Goal: Check status

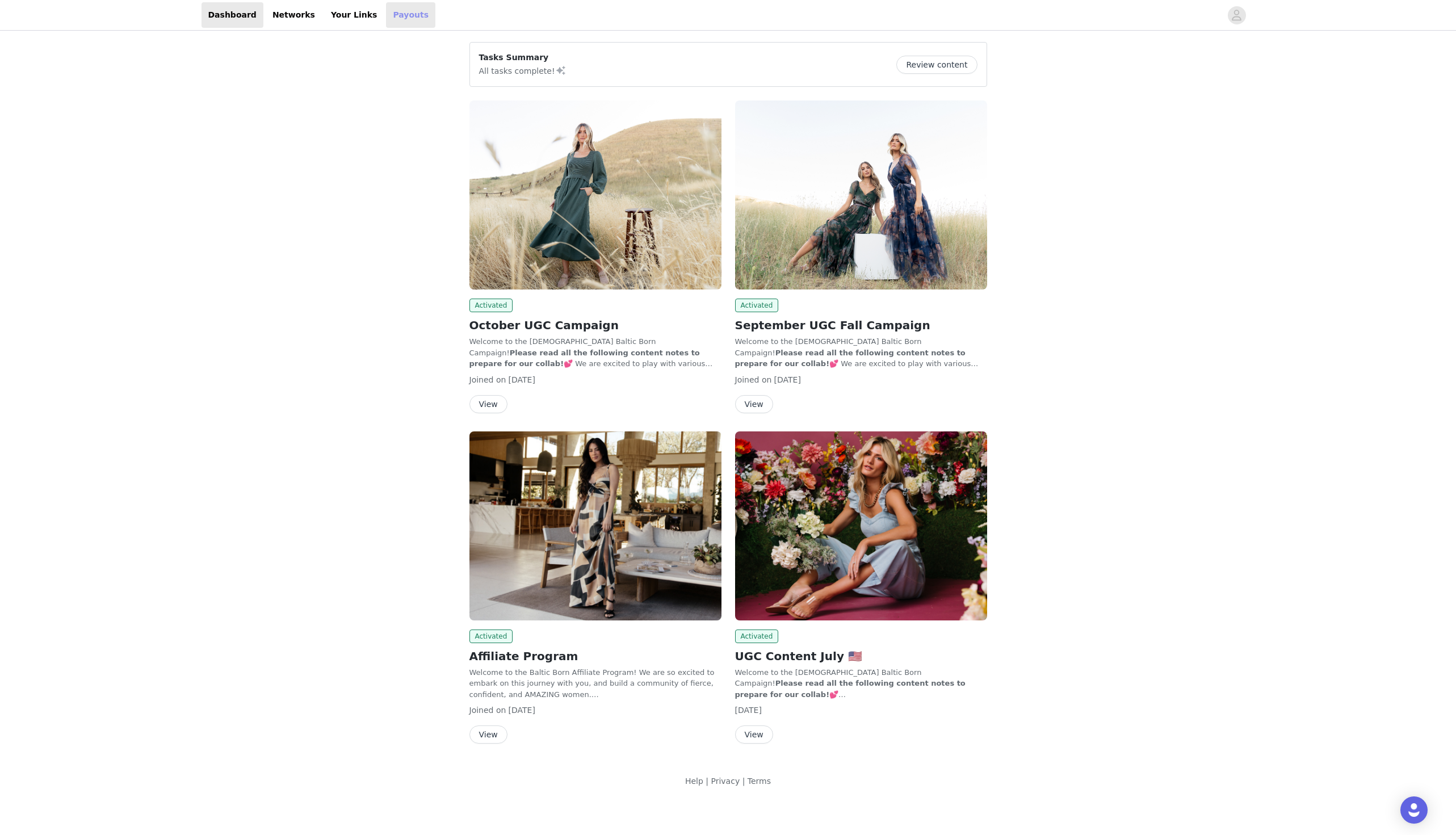
click at [386, 21] on link "Payouts" at bounding box center [411, 15] width 49 height 25
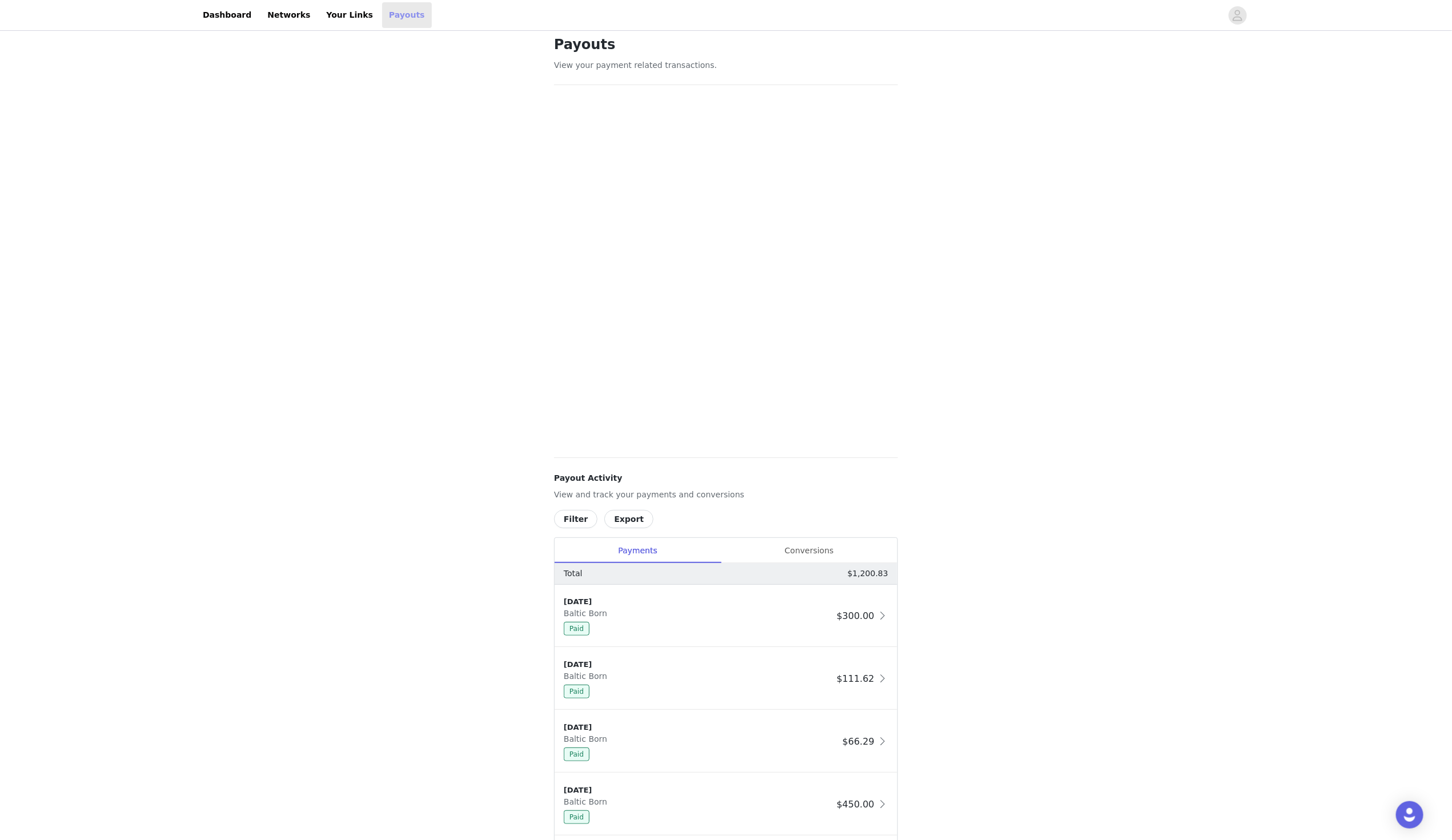
scroll to position [32, 0]
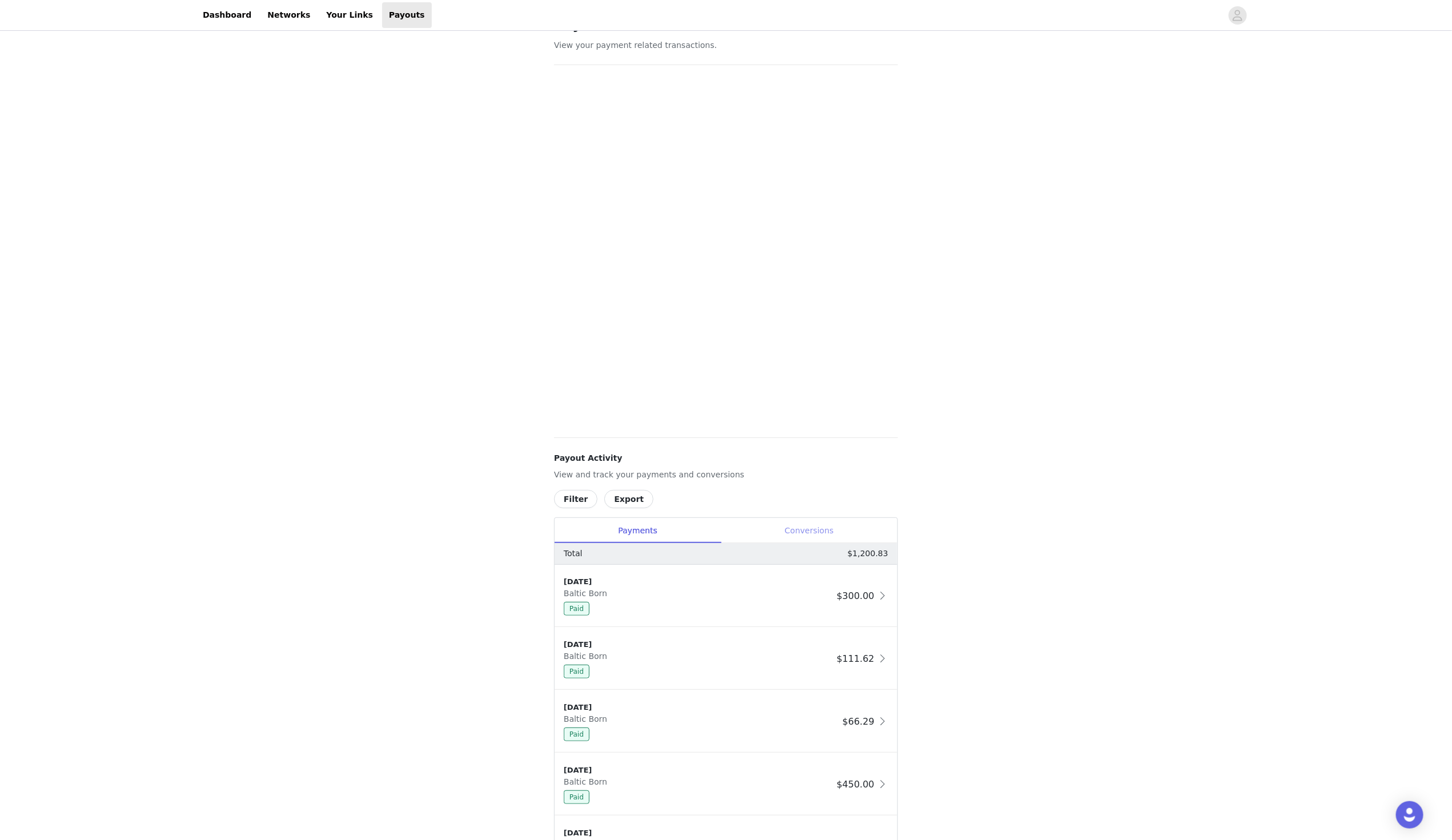
click at [817, 530] on div "Conversions" at bounding box center [808, 531] width 176 height 26
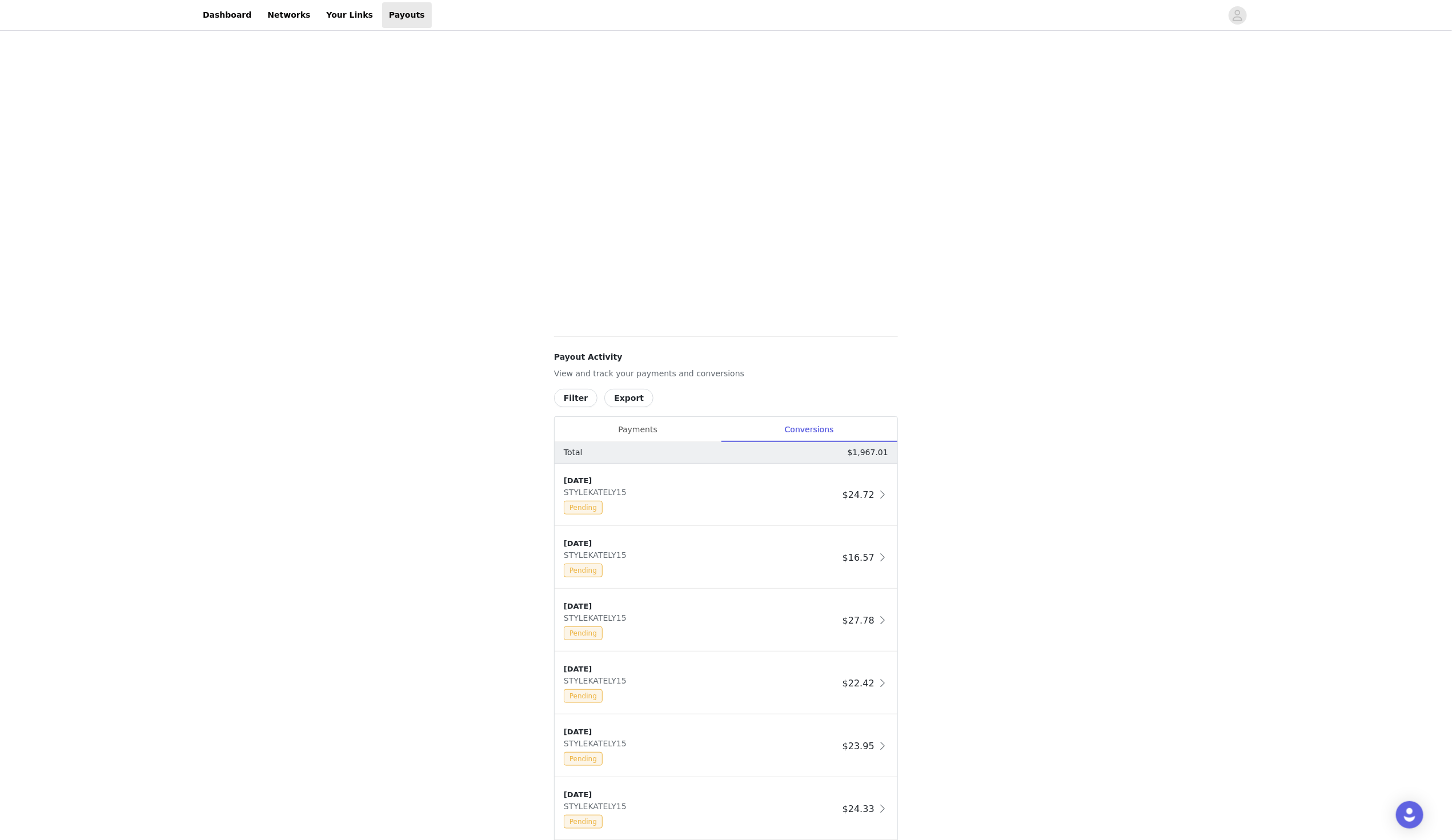
scroll to position [137, 0]
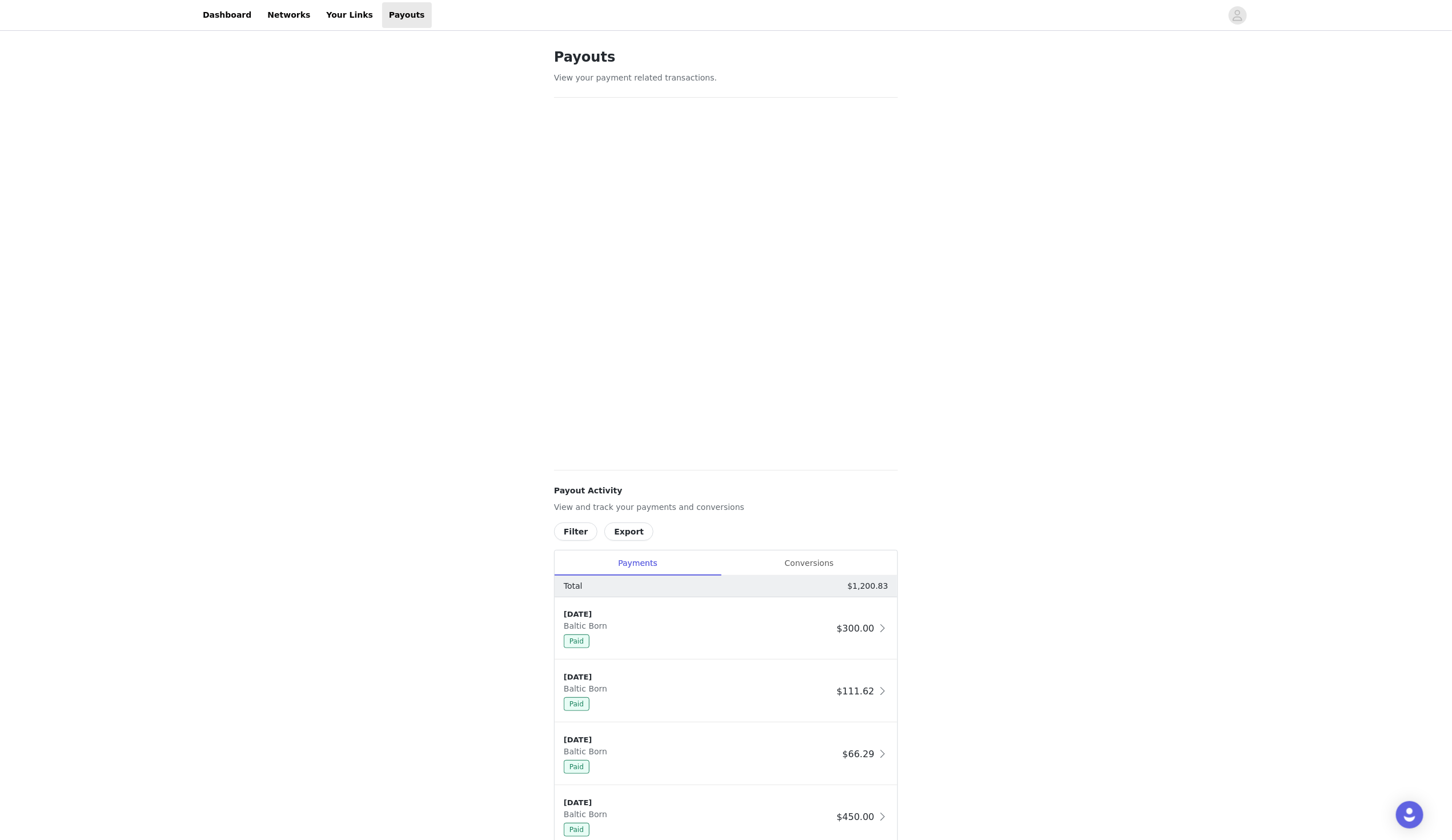
scroll to position [163, 0]
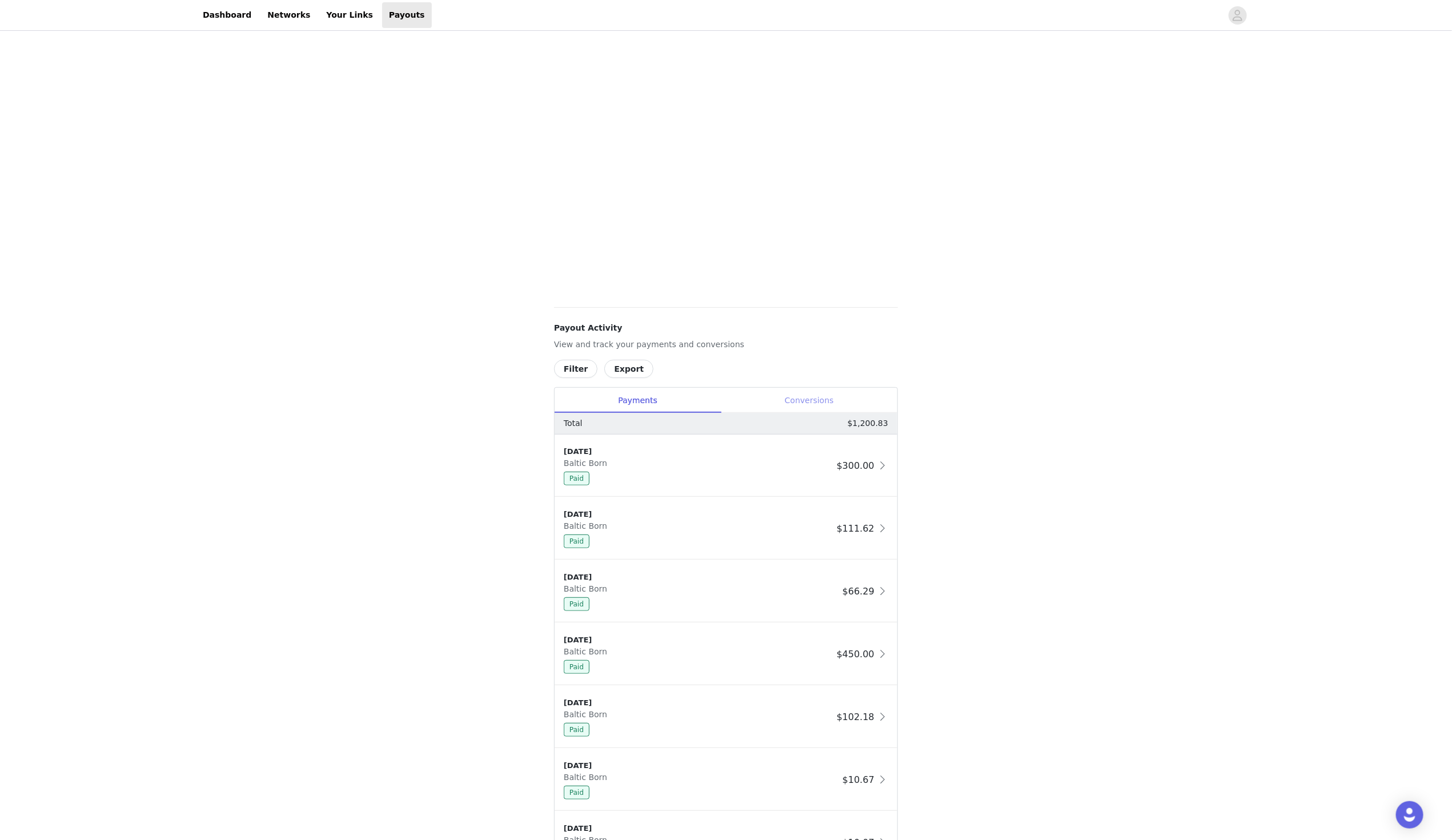
click at [820, 401] on div "Conversions" at bounding box center [808, 400] width 176 height 26
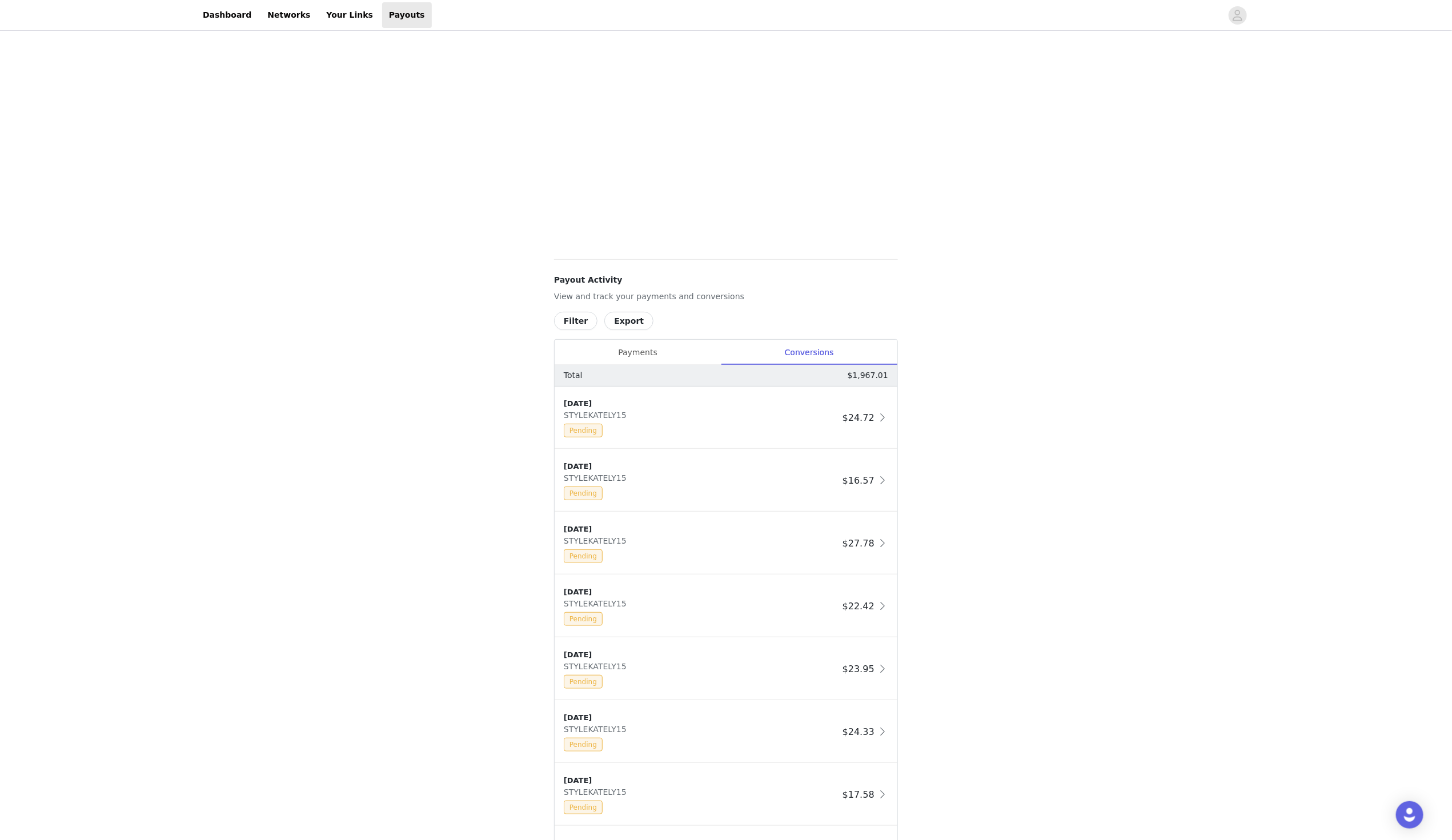
scroll to position [341, 0]
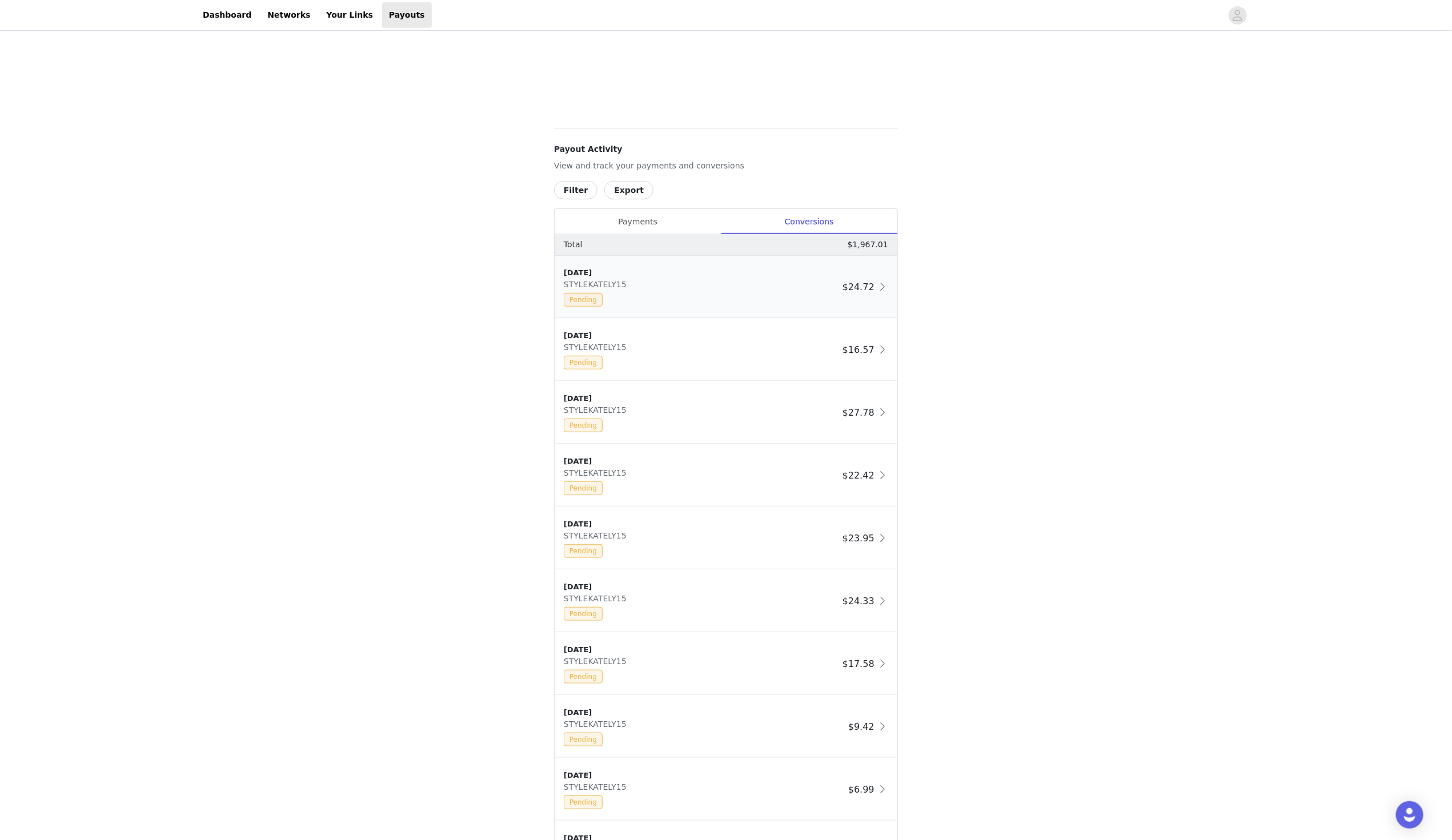
click at [866, 294] on div "[DATE] STYLEKATELY15 Pending $24.72" at bounding box center [725, 286] width 343 height 62
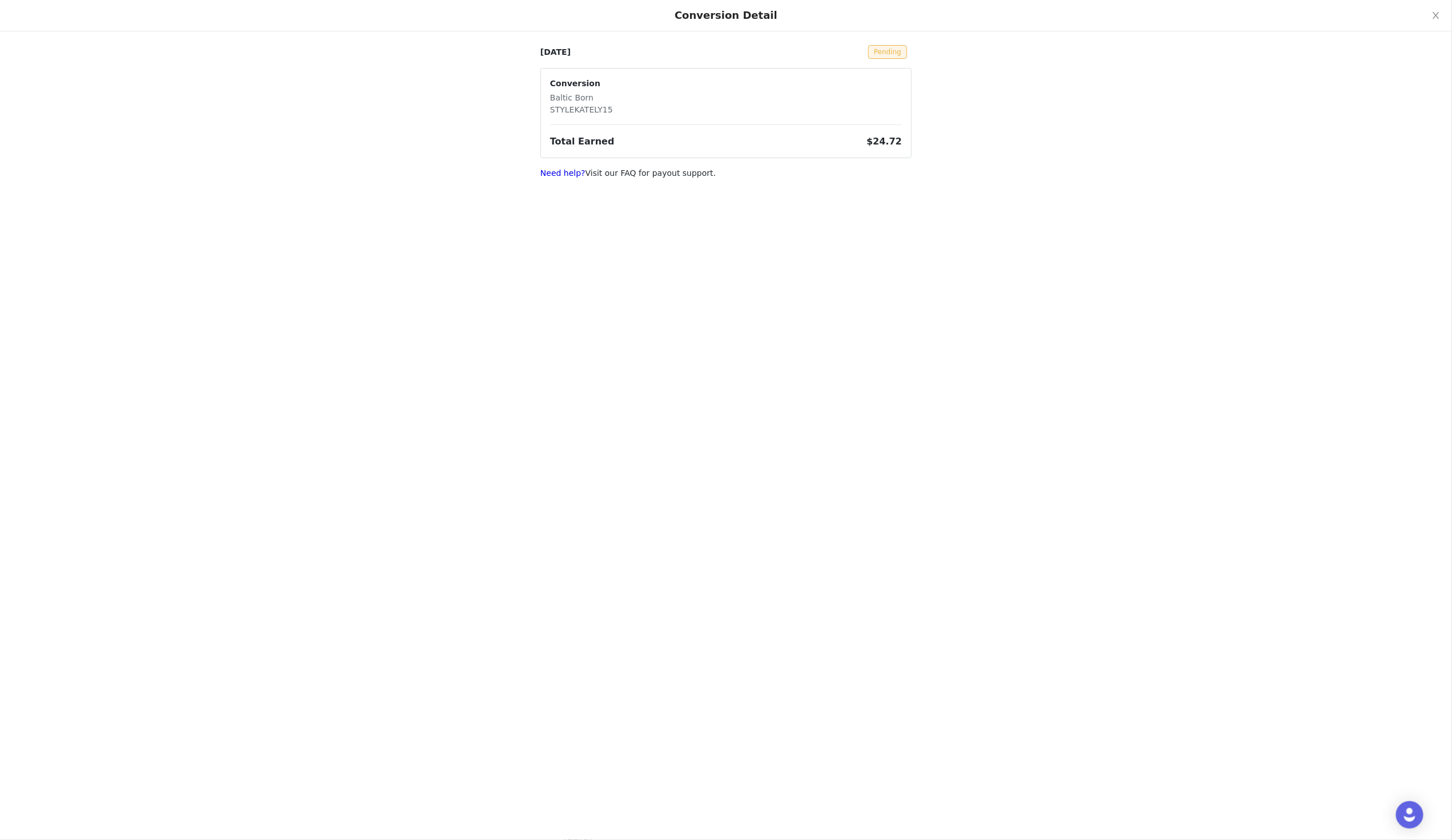
scroll to position [0, 0]
